Goal: Information Seeking & Learning: Learn about a topic

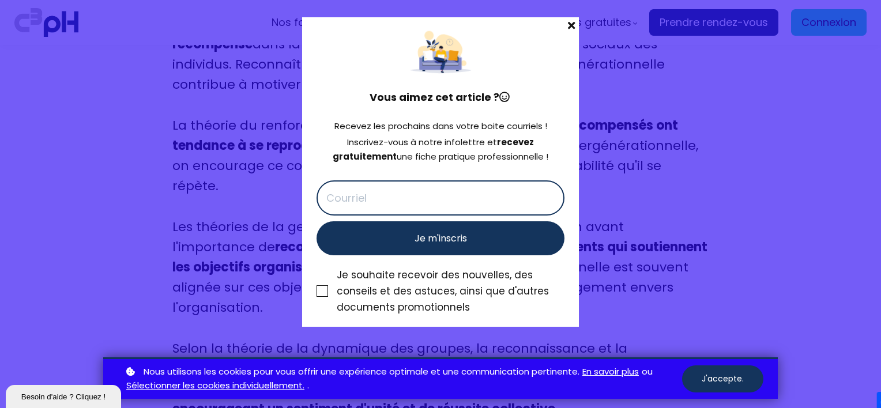
scroll to position [5775, 0]
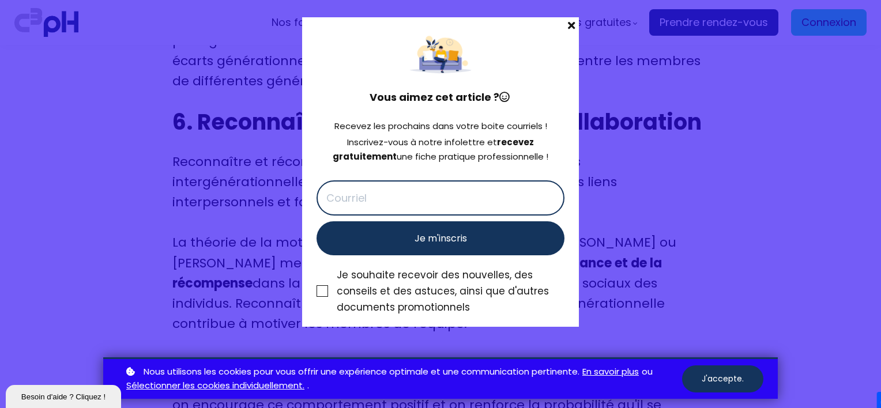
click at [567, 26] on span at bounding box center [571, 25] width 15 height 16
click at [570, 26] on span "Ressources gratuites" at bounding box center [577, 22] width 110 height 17
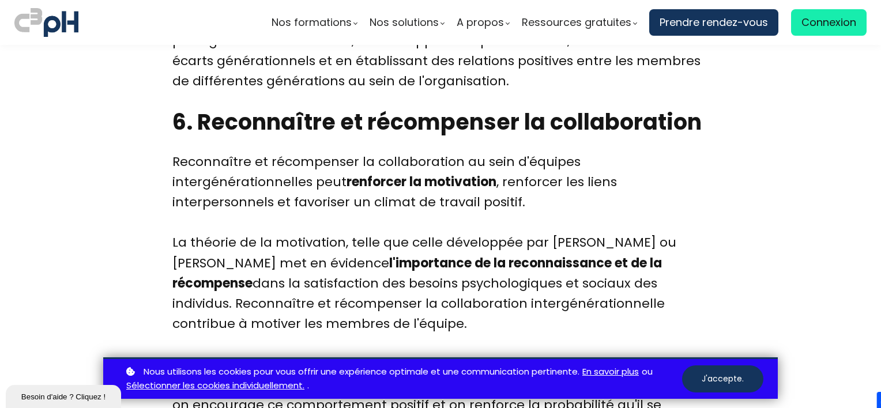
drag, startPoint x: 761, startPoint y: 193, endPoint x: 673, endPoint y: 221, distance: 92.3
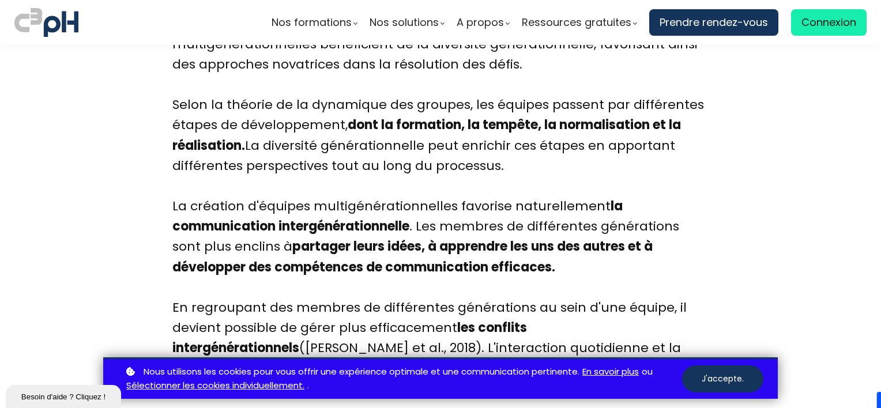
scroll to position [3756, 0]
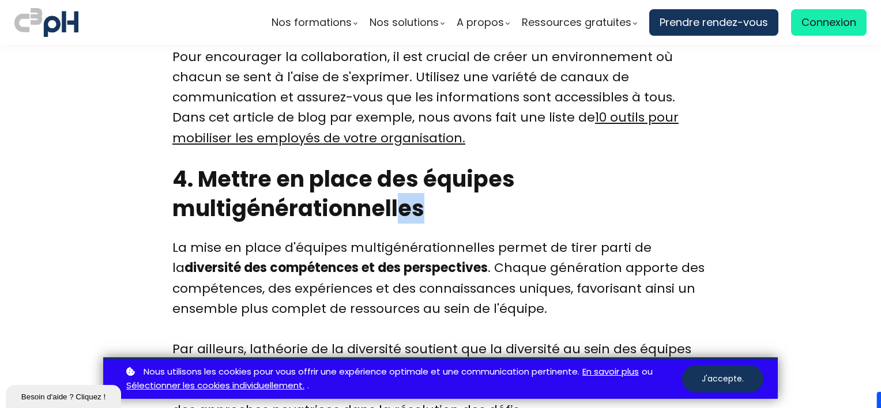
drag, startPoint x: 502, startPoint y: 160, endPoint x: 406, endPoint y: 169, distance: 96.1
click at [406, 169] on h2 "4. Mettre en place des équipes multigénérationnelles" at bounding box center [440, 193] width 536 height 59
drag, startPoint x: 406, startPoint y: 169, endPoint x: 555, endPoint y: 195, distance: 151.1
click at [555, 195] on div "Introduction Dans le monde professionnel actuel, les organisations sont de plus…" at bounding box center [440, 62] width 565 height 6545
click at [599, 238] on div "La mise en place d'équipes multigénérationnelles permet de tirer parti de la di…" at bounding box center [440, 289] width 536 height 102
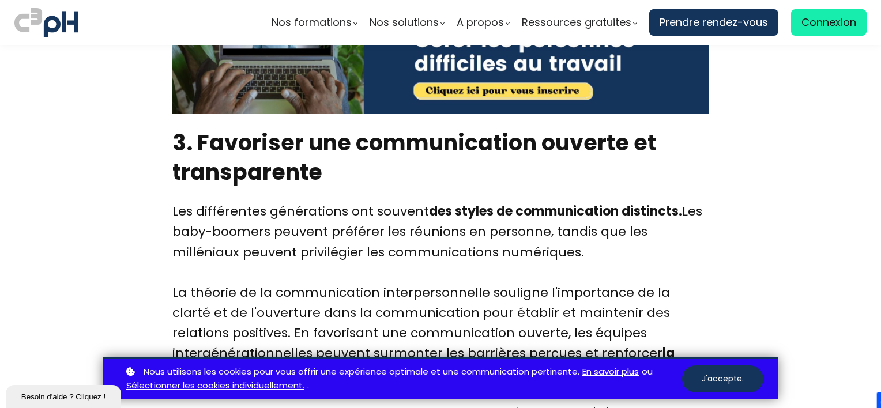
scroll to position [2891, 0]
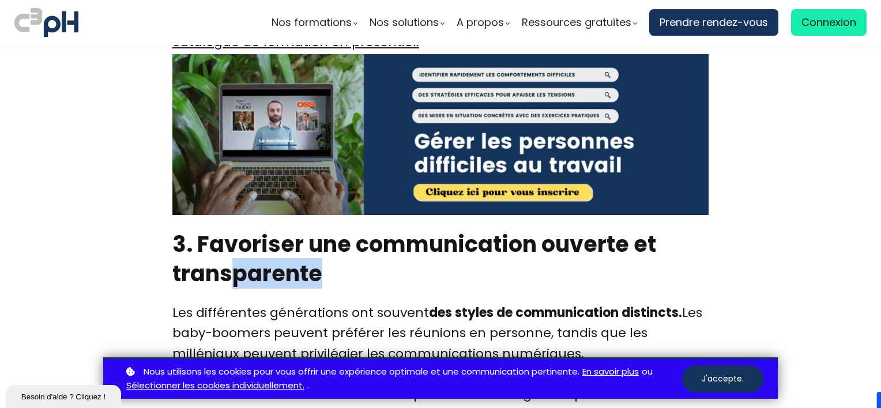
drag, startPoint x: 378, startPoint y: 268, endPoint x: 228, endPoint y: 238, distance: 152.9
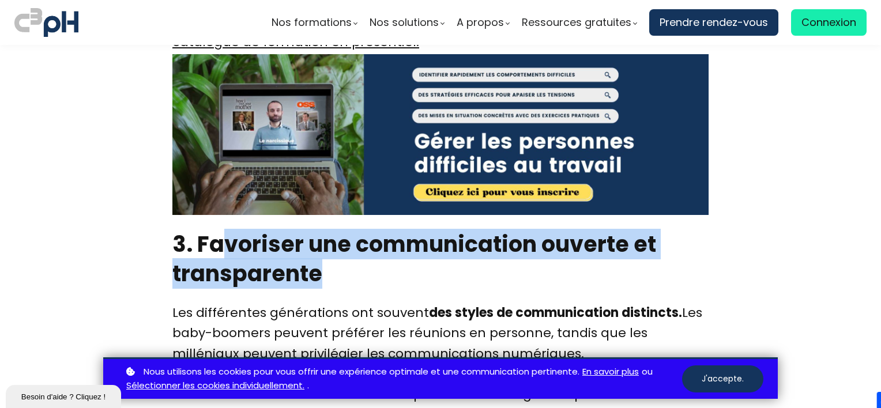
drag, startPoint x: 228, startPoint y: 238, endPoint x: 413, endPoint y: 254, distance: 185.3
click at [413, 254] on h2 "3. Favoriser une communication ouverte et transparente" at bounding box center [440, 259] width 536 height 59
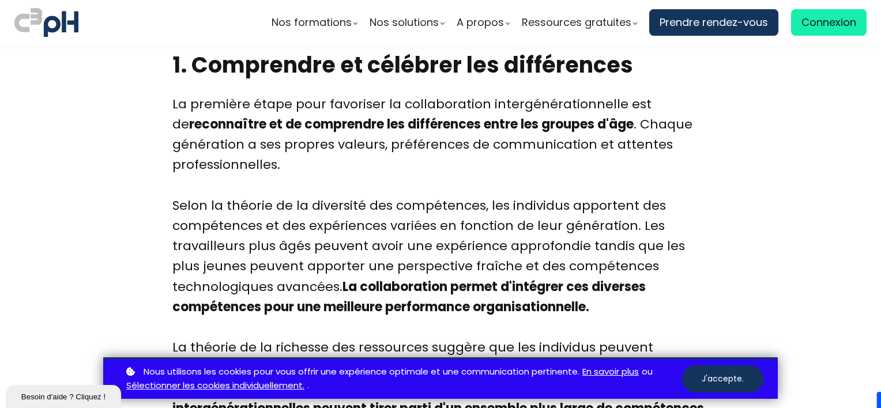
scroll to position [641, 0]
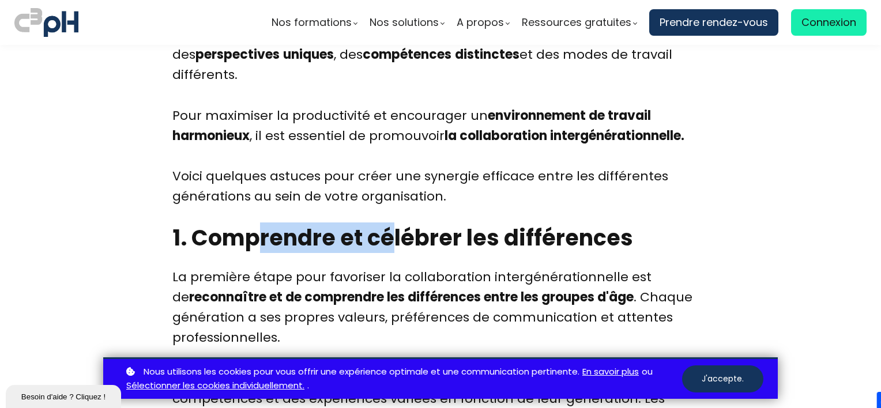
drag, startPoint x: 382, startPoint y: 235, endPoint x: 293, endPoint y: 231, distance: 89.5
click at [277, 229] on h2 "1. Comprendre et célébrer les différences" at bounding box center [440, 237] width 536 height 29
drag, startPoint x: 293, startPoint y: 231, endPoint x: 674, endPoint y: 285, distance: 384.5
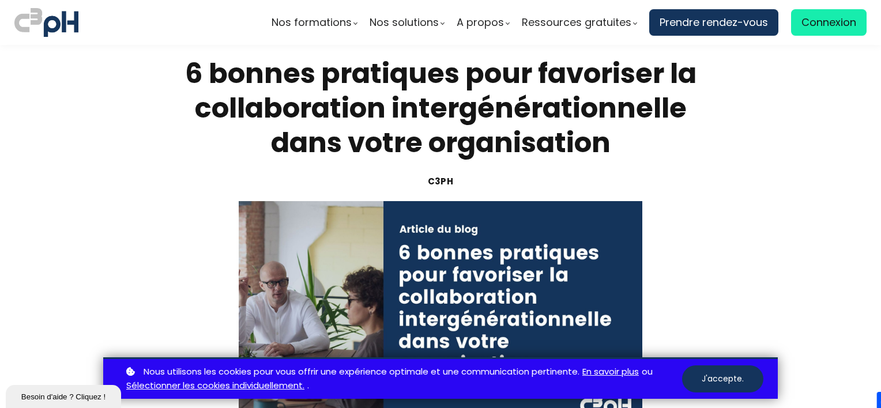
scroll to position [0, 0]
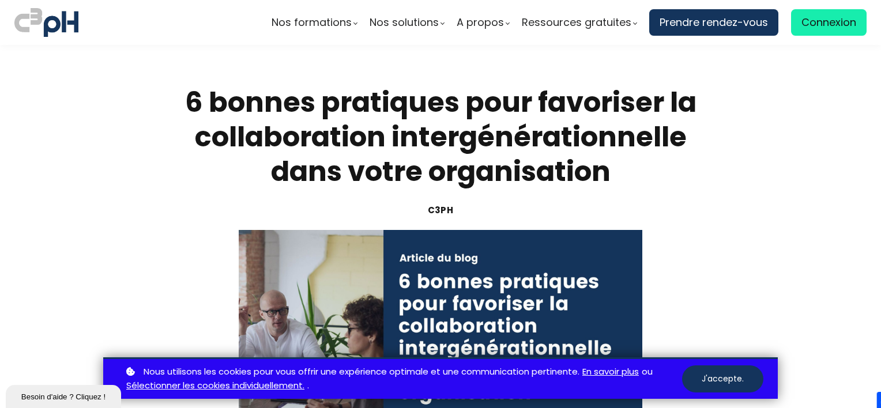
click at [52, 256] on section "6 bonnes pratiques pour favoriser la collaboration intergénérationnelle dans vo…" at bounding box center [440, 295] width 881 height 501
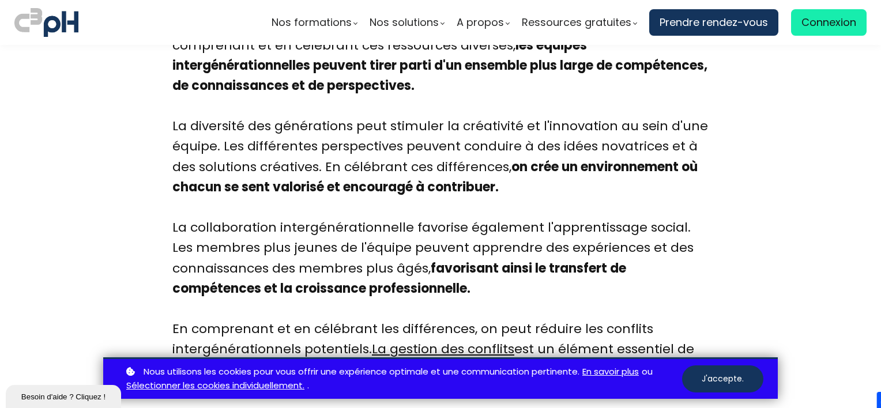
scroll to position [3423, 0]
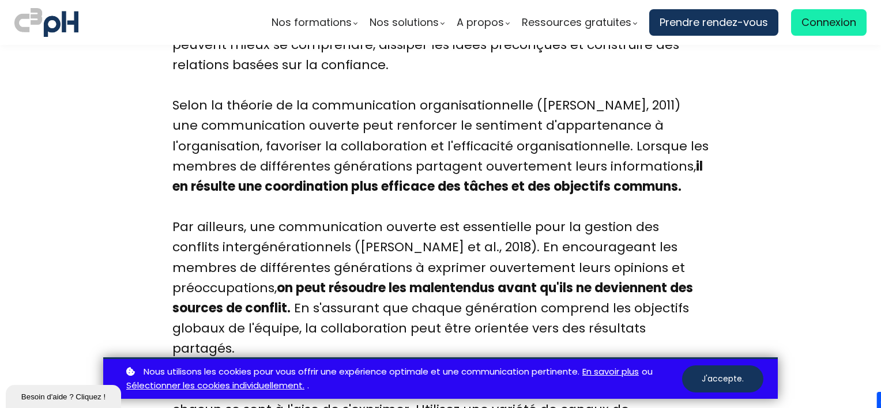
click at [448, 279] on strong "on peut résoudre les malentendus avant qu'ils ne deviennent des sources de conf…" at bounding box center [432, 298] width 521 height 38
drag, startPoint x: 309, startPoint y: 223, endPoint x: 411, endPoint y: 224, distance: 102.1
click at [411, 224] on div "Les différentes générations ont souvent des styles de communication distincts. …" at bounding box center [440, 125] width 536 height 711
drag, startPoint x: 411, startPoint y: 224, endPoint x: 417, endPoint y: 224, distance: 6.3
click at [417, 224] on div "Les différentes générations ont souvent des styles de communication distincts. …" at bounding box center [440, 125] width 536 height 711
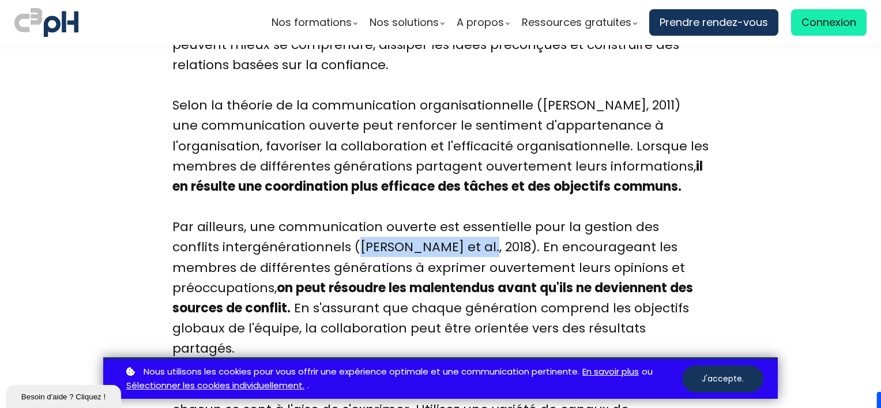
drag, startPoint x: 418, startPoint y: 224, endPoint x: 302, endPoint y: 220, distance: 115.5
click at [302, 220] on div "Les différentes générations ont souvent des styles de communication distincts. …" at bounding box center [440, 125] width 536 height 711
copy div "[PERSON_NAME] et al., 2018"
click at [594, 164] on strong "il en résulte une coordination plus efficace des tâches et des objectifs commun…" at bounding box center [437, 176] width 531 height 38
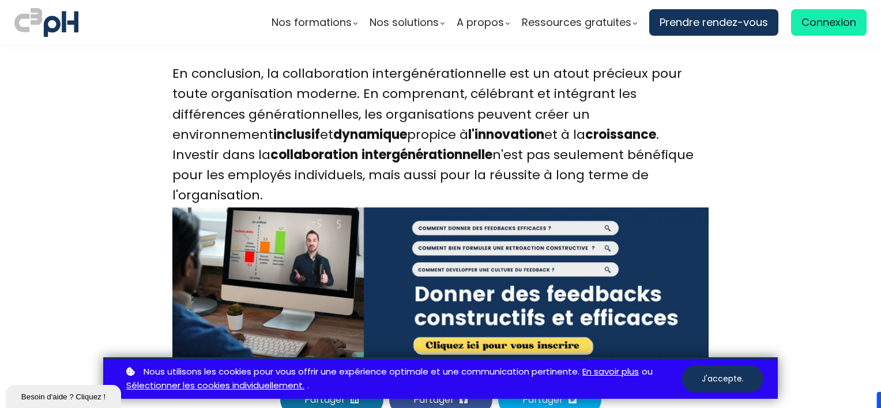
scroll to position [6827, 0]
